Goal: Task Accomplishment & Management: Use online tool/utility

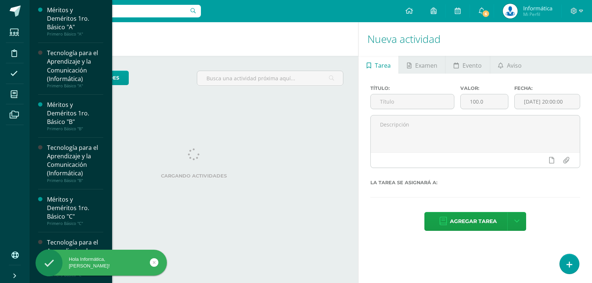
drag, startPoint x: 13, startPoint y: 98, endPoint x: 110, endPoint y: 125, distance: 101.2
click at [13, 98] on span at bounding box center [14, 94] width 17 height 17
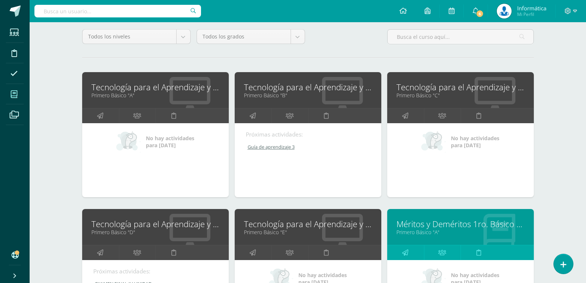
scroll to position [37, 0]
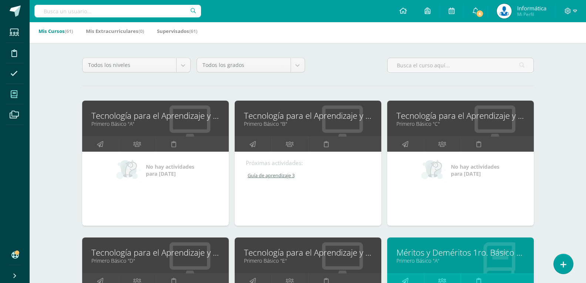
click at [156, 119] on link "Tecnología para el Aprendizaje y la Comunicación (Informática)" at bounding box center [155, 115] width 128 height 11
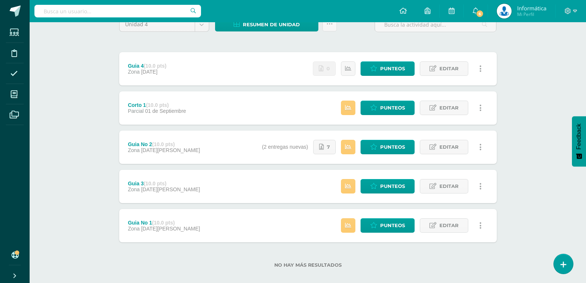
scroll to position [80, 0]
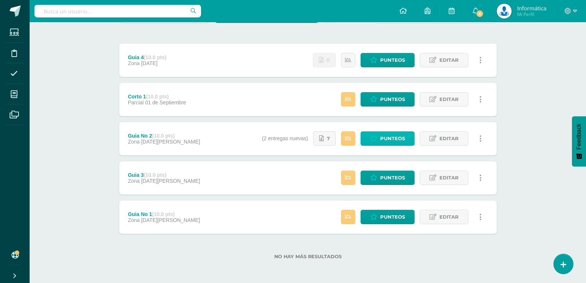
click at [400, 137] on span "Punteos" at bounding box center [392, 139] width 25 height 14
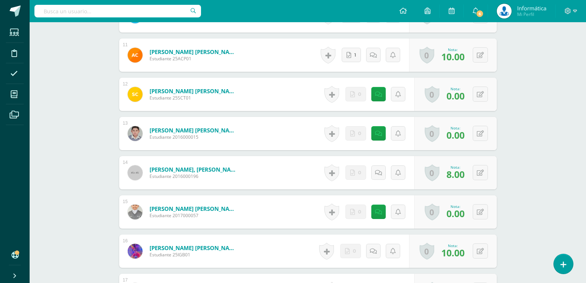
scroll to position [629, 0]
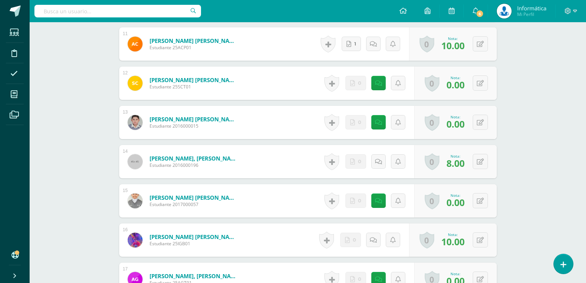
drag, startPoint x: 591, startPoint y: 185, endPoint x: 88, endPoint y: 180, distance: 503.8
click at [88, 180] on div "Tecnología para el Aprendizaje y la Comunicación (Informática) Primero Básico "…" at bounding box center [308, 259] width 556 height 1732
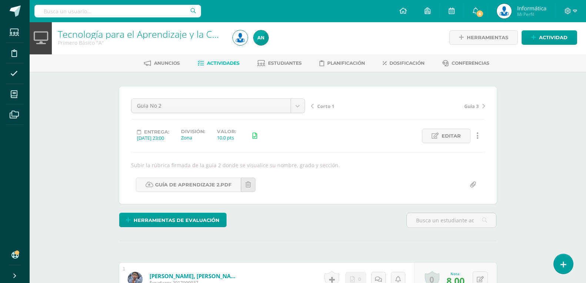
scroll to position [0, 0]
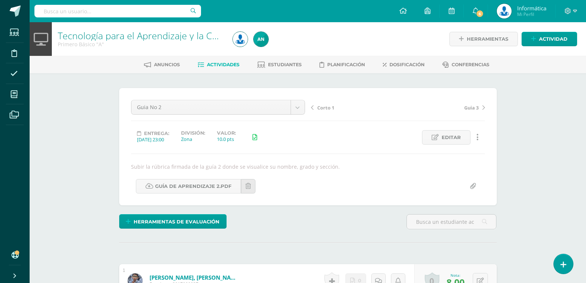
click at [230, 68] on link "Actividades" at bounding box center [219, 65] width 42 height 12
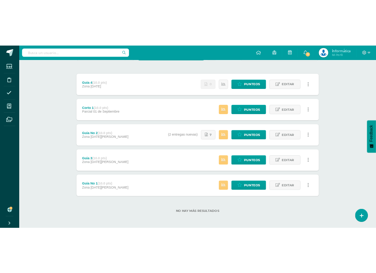
scroll to position [92, 0]
